Goal: Information Seeking & Learning: Learn about a topic

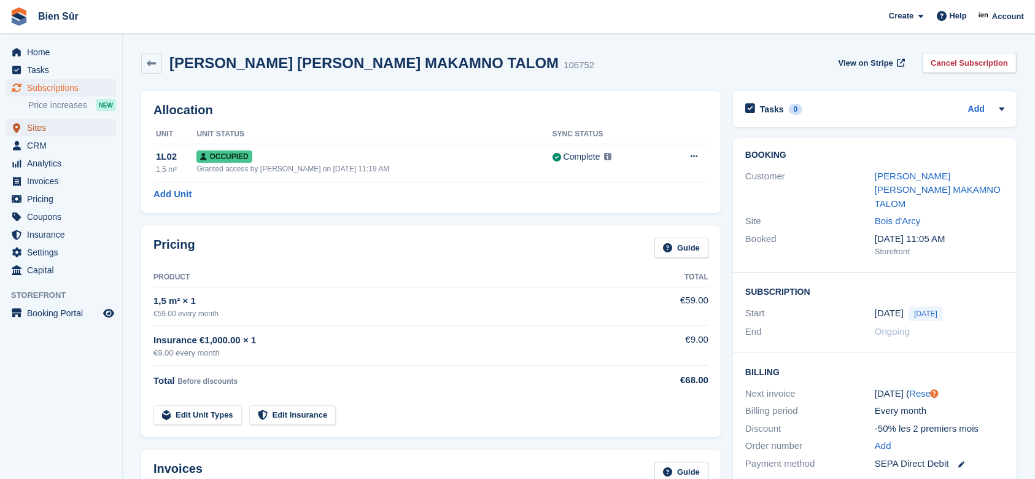
click at [45, 130] on span "Sites" at bounding box center [64, 127] width 74 height 17
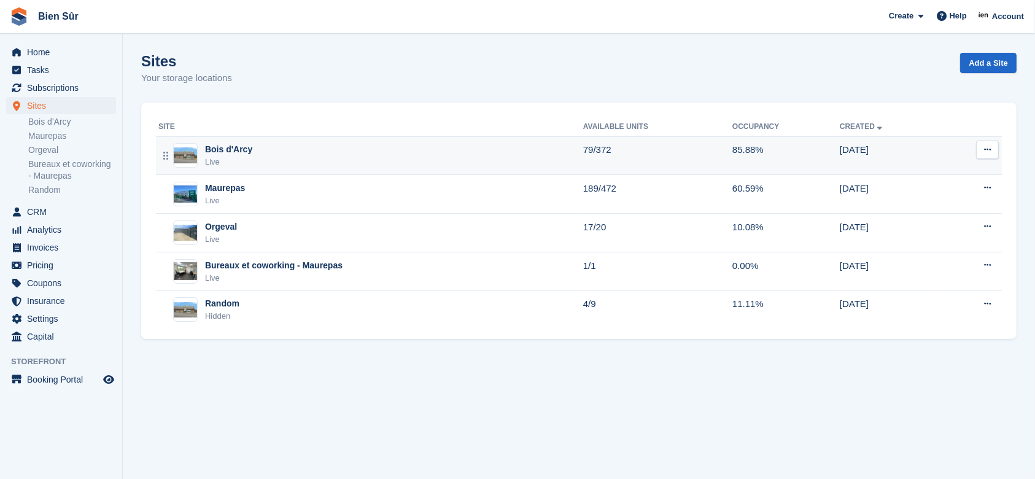
click at [370, 158] on div "Bois d'Arcy Live" at bounding box center [370, 155] width 425 height 25
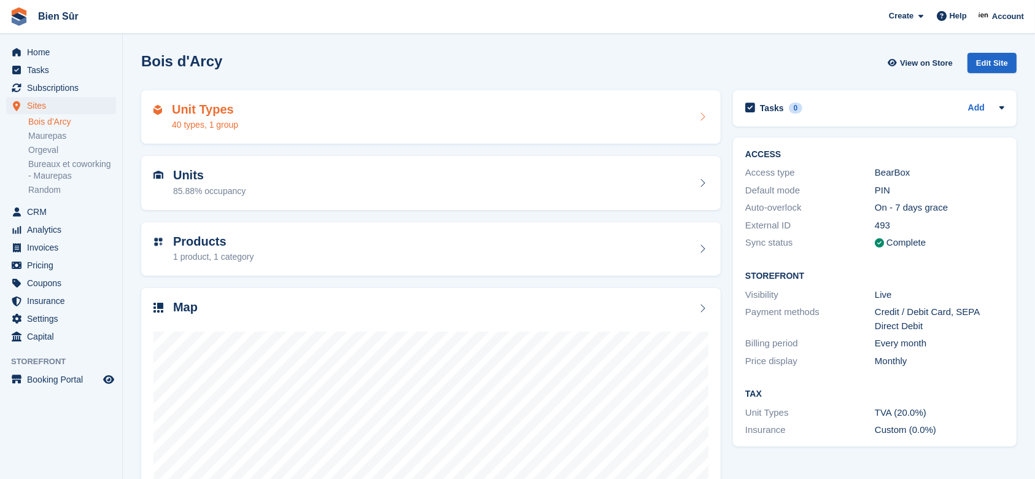
click at [398, 118] on div "Unit Types 40 types, 1 group" at bounding box center [430, 117] width 555 height 29
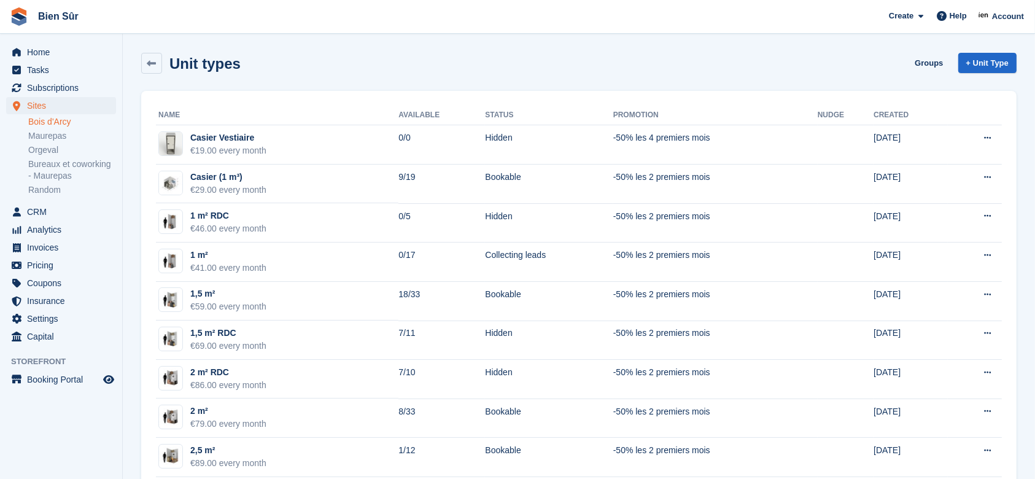
click at [45, 123] on link "Bois d'Arcy" at bounding box center [72, 122] width 88 height 12
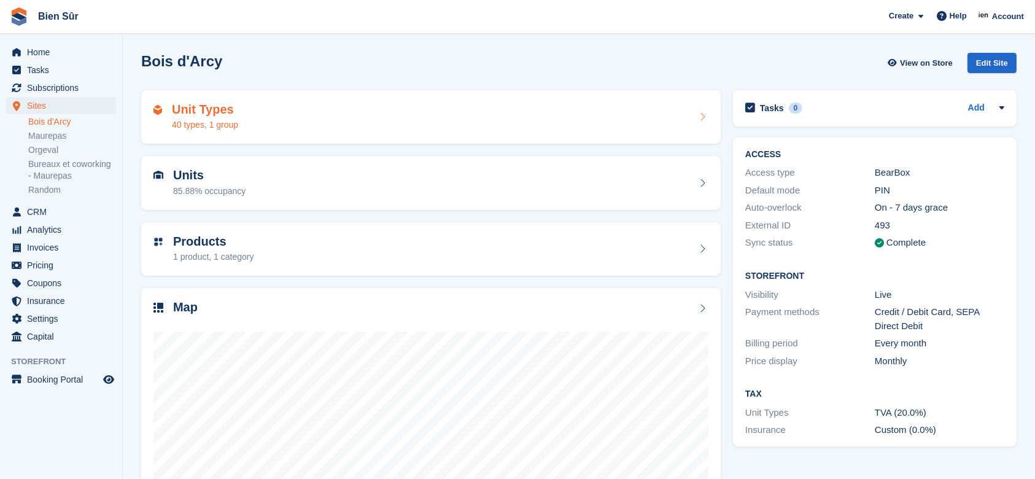
click at [219, 123] on div "40 types, 1 group" at bounding box center [205, 124] width 66 height 13
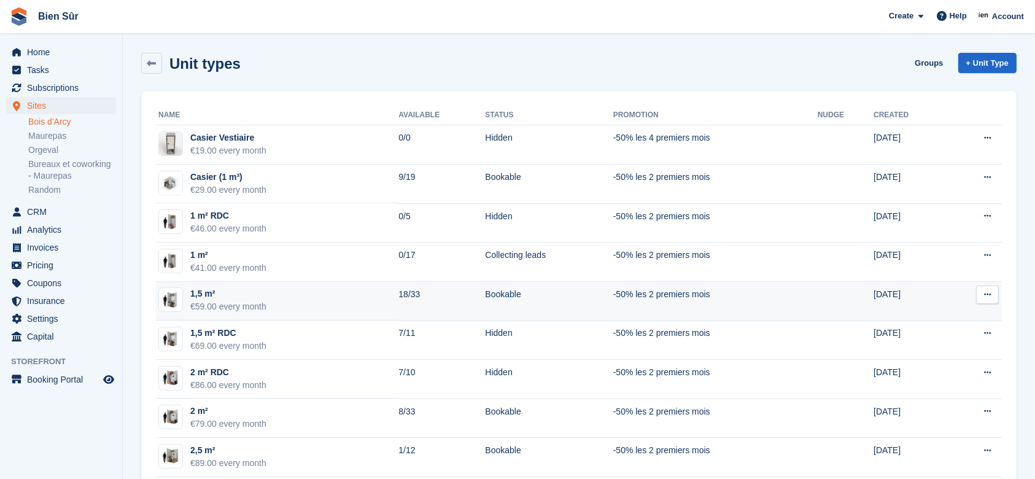
click at [392, 309] on td "1,5 m² €59.00 every month" at bounding box center [277, 301] width 243 height 39
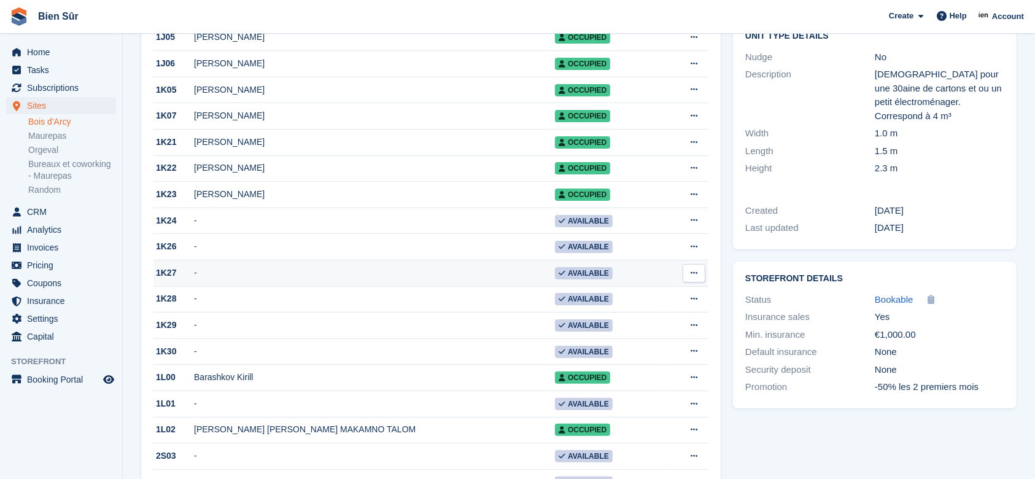
scroll to position [246, 0]
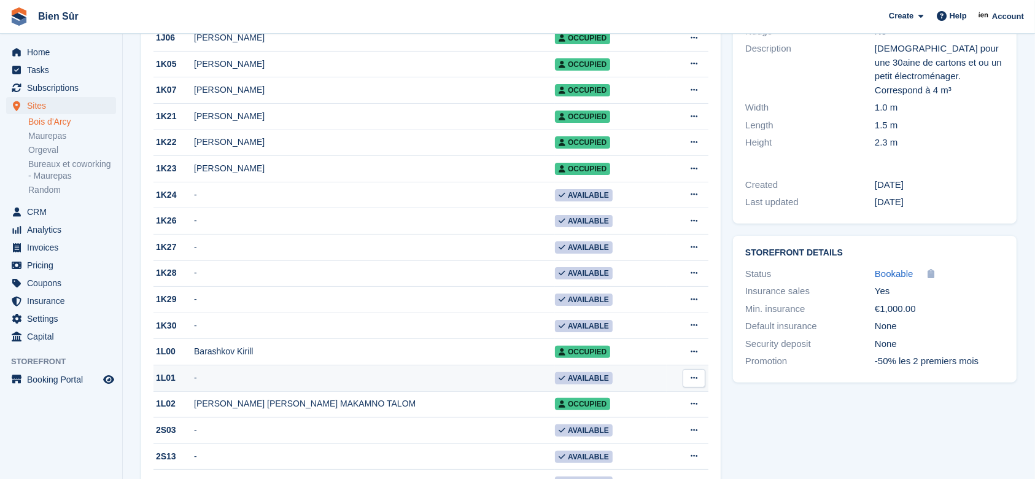
click at [452, 392] on td "-" at bounding box center [374, 378] width 361 height 26
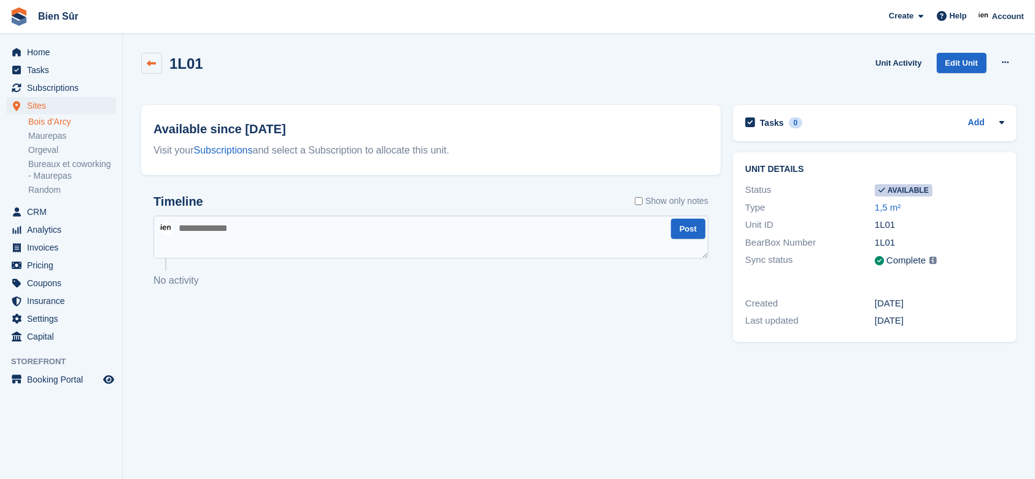
click at [144, 70] on link at bounding box center [151, 63] width 21 height 21
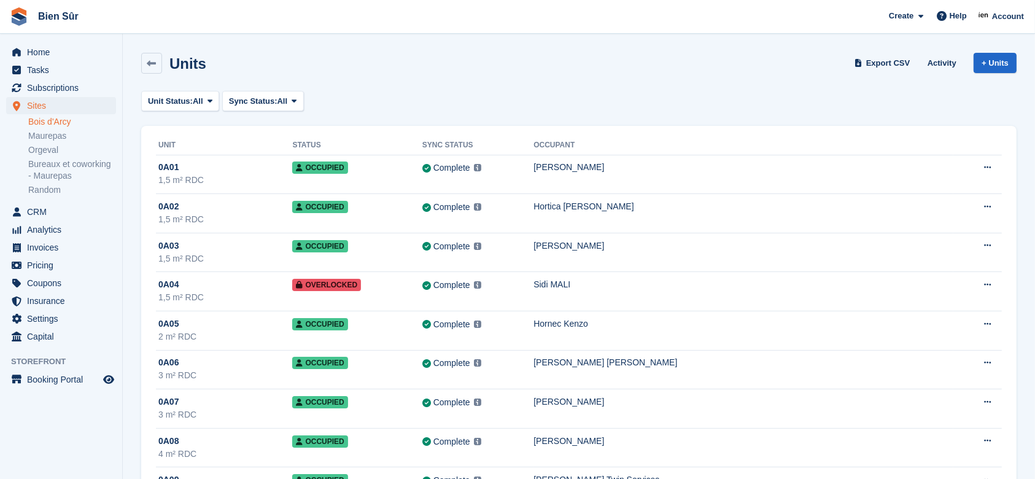
click at [57, 119] on link "Bois d'Arcy" at bounding box center [72, 122] width 88 height 12
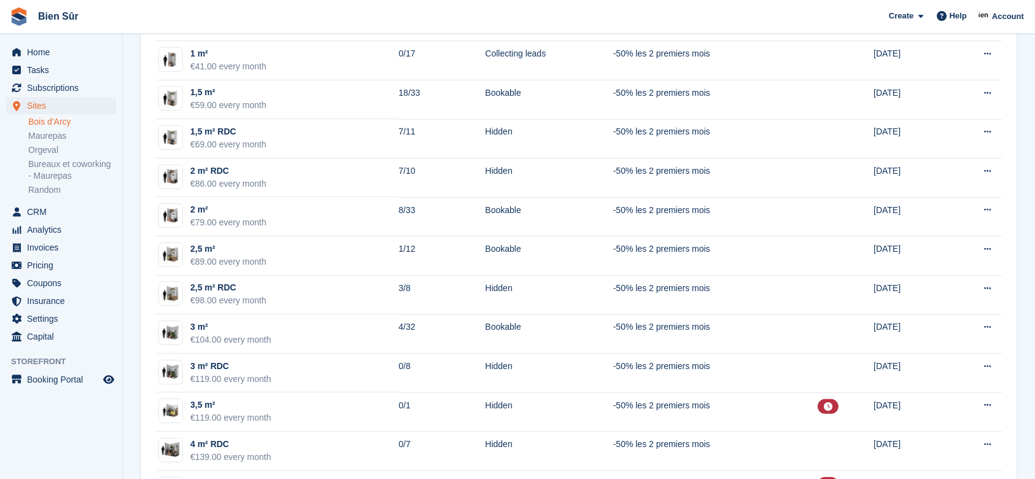
scroll to position [163, 0]
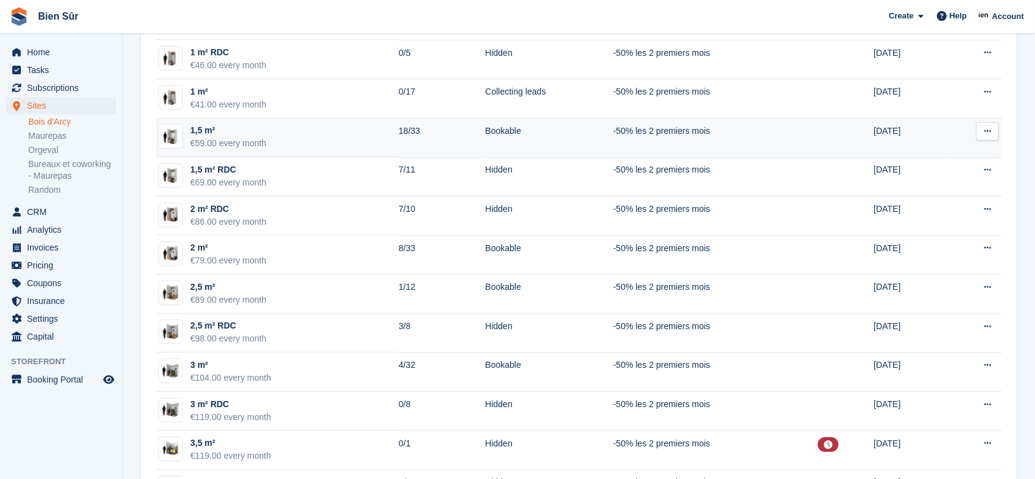
click at [284, 135] on td "1,5 m² €59.00 every month" at bounding box center [277, 137] width 243 height 39
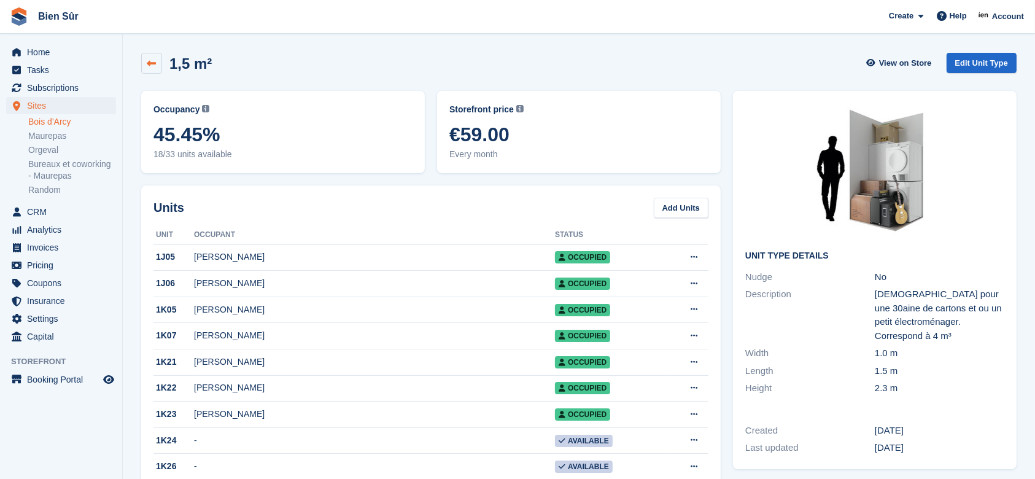
click at [152, 62] on icon at bounding box center [151, 63] width 9 height 9
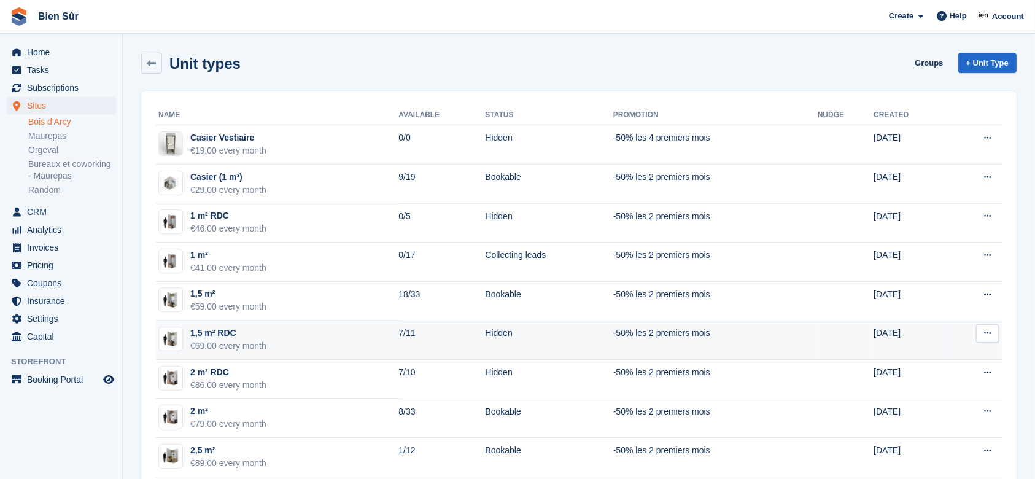
scroll to position [82, 0]
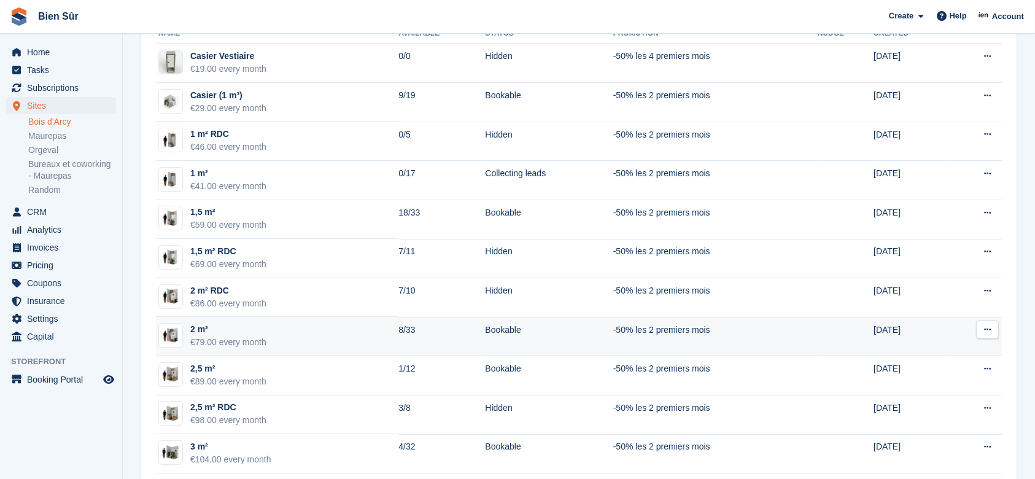
click at [309, 340] on td "2 m² €79.00 every month" at bounding box center [277, 336] width 243 height 39
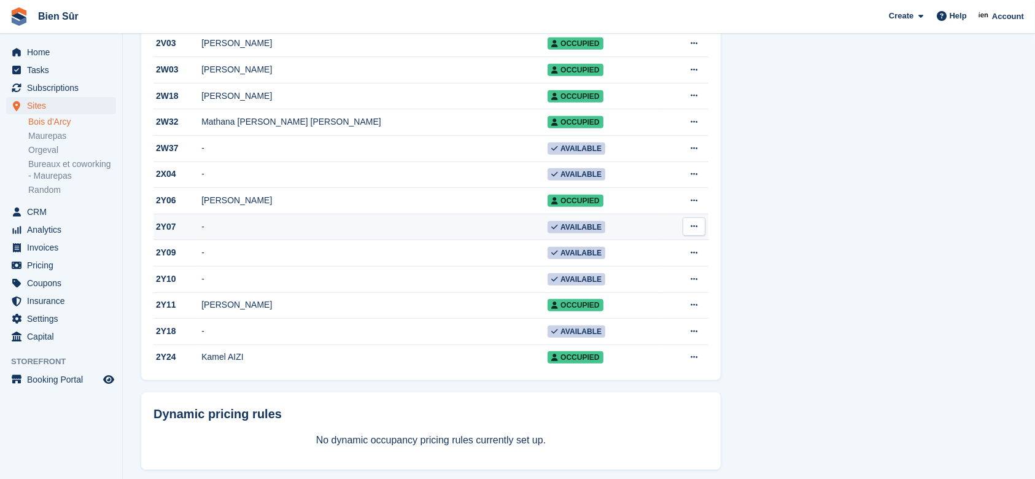
scroll to position [654, 0]
